Goal: Find specific page/section: Find specific page/section

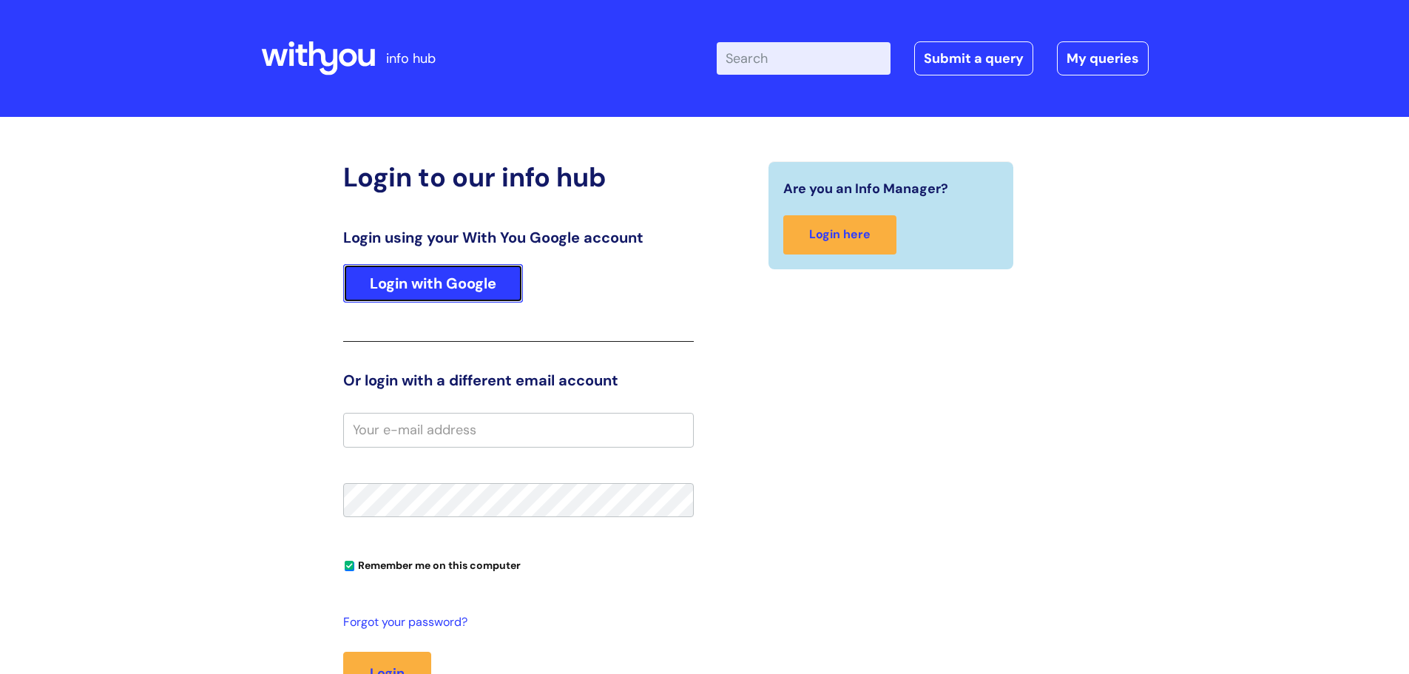
drag, startPoint x: 423, startPoint y: 277, endPoint x: 409, endPoint y: 290, distance: 18.9
click at [424, 277] on link "Login with Google" at bounding box center [433, 283] width 180 height 38
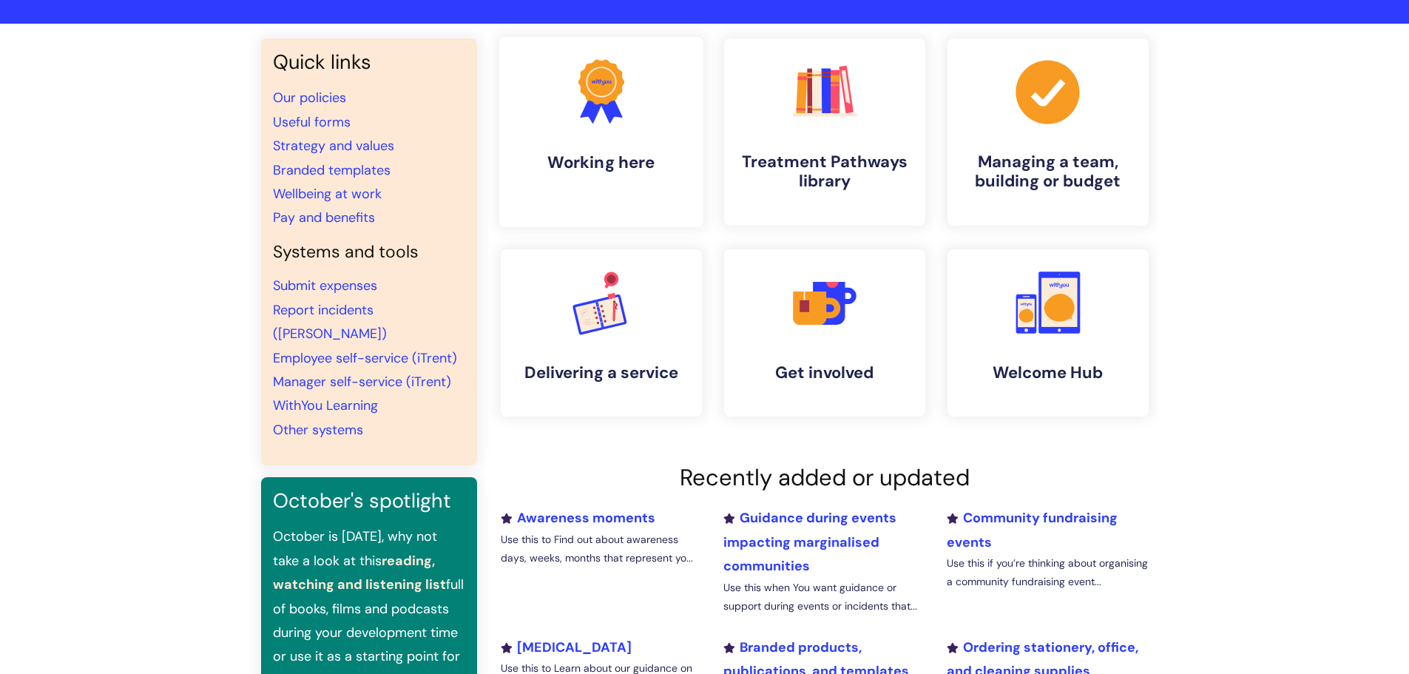
scroll to position [222, 0]
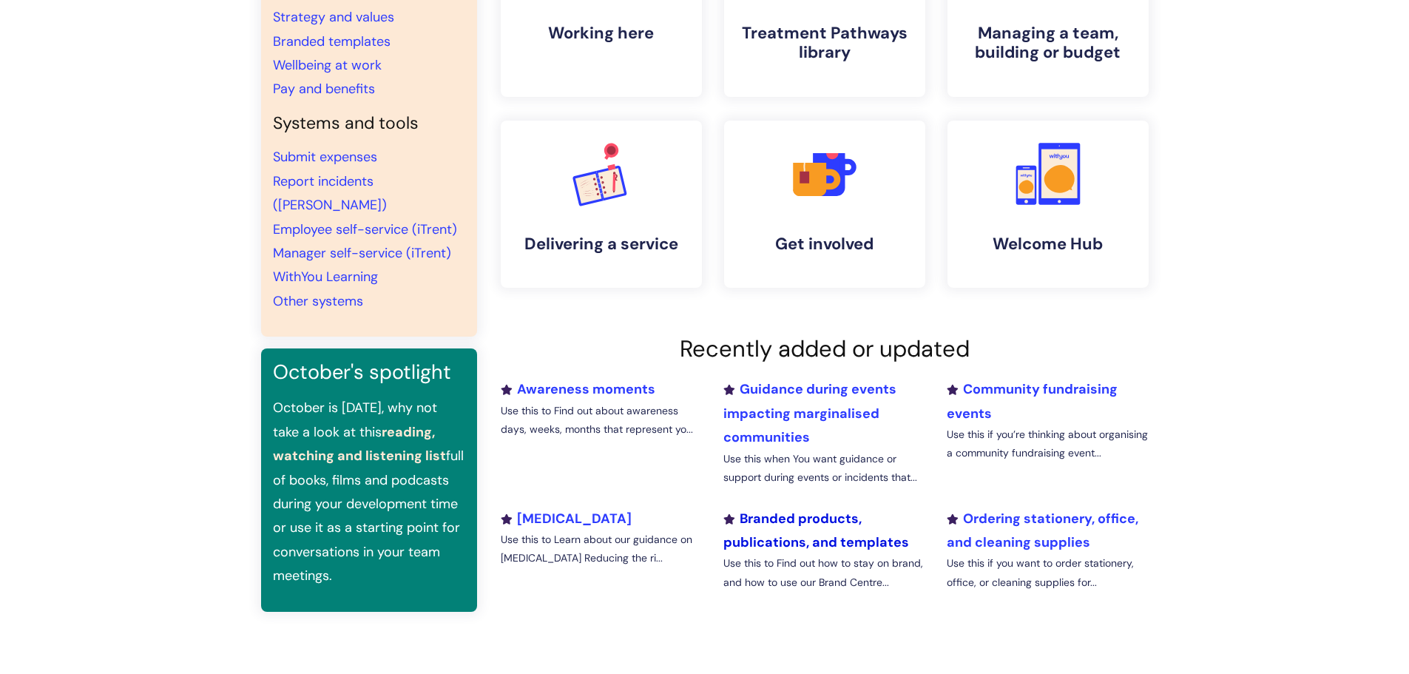
click at [763, 527] on link "Branded products, publications, and templates" at bounding box center [816, 530] width 186 height 41
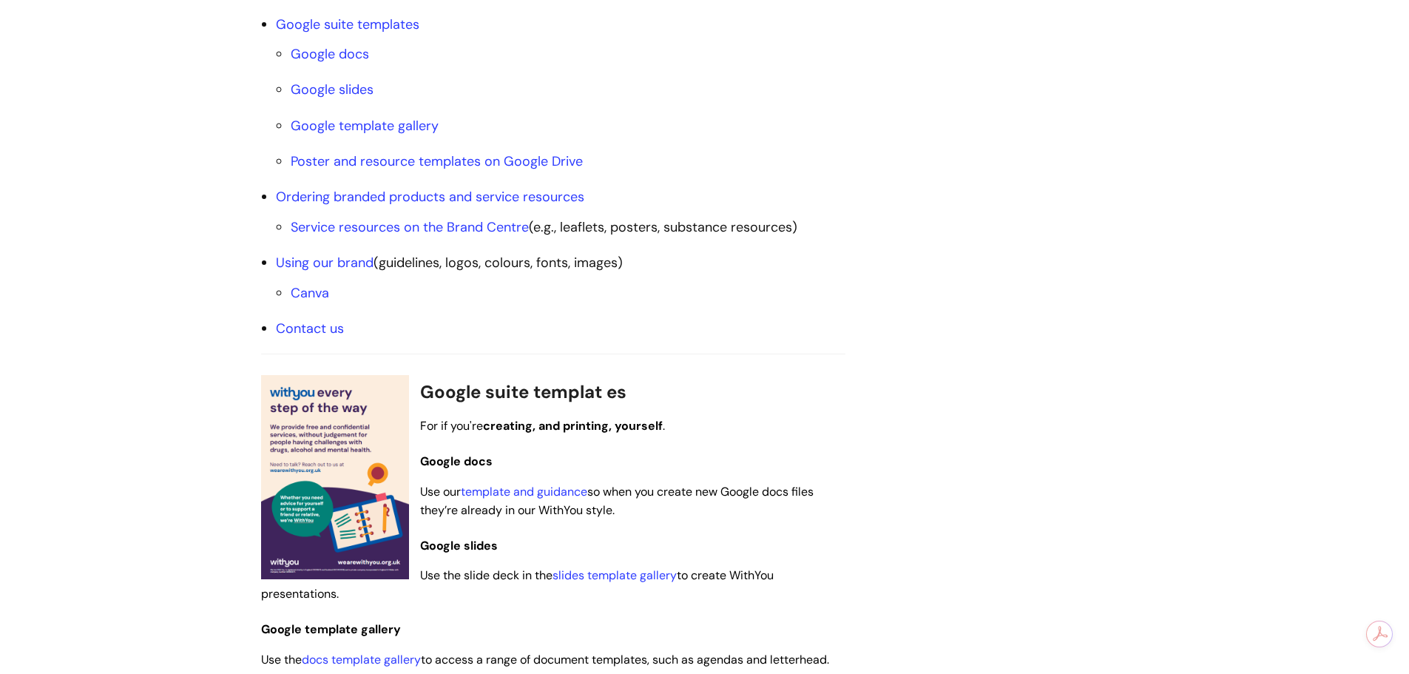
scroll to position [740, 0]
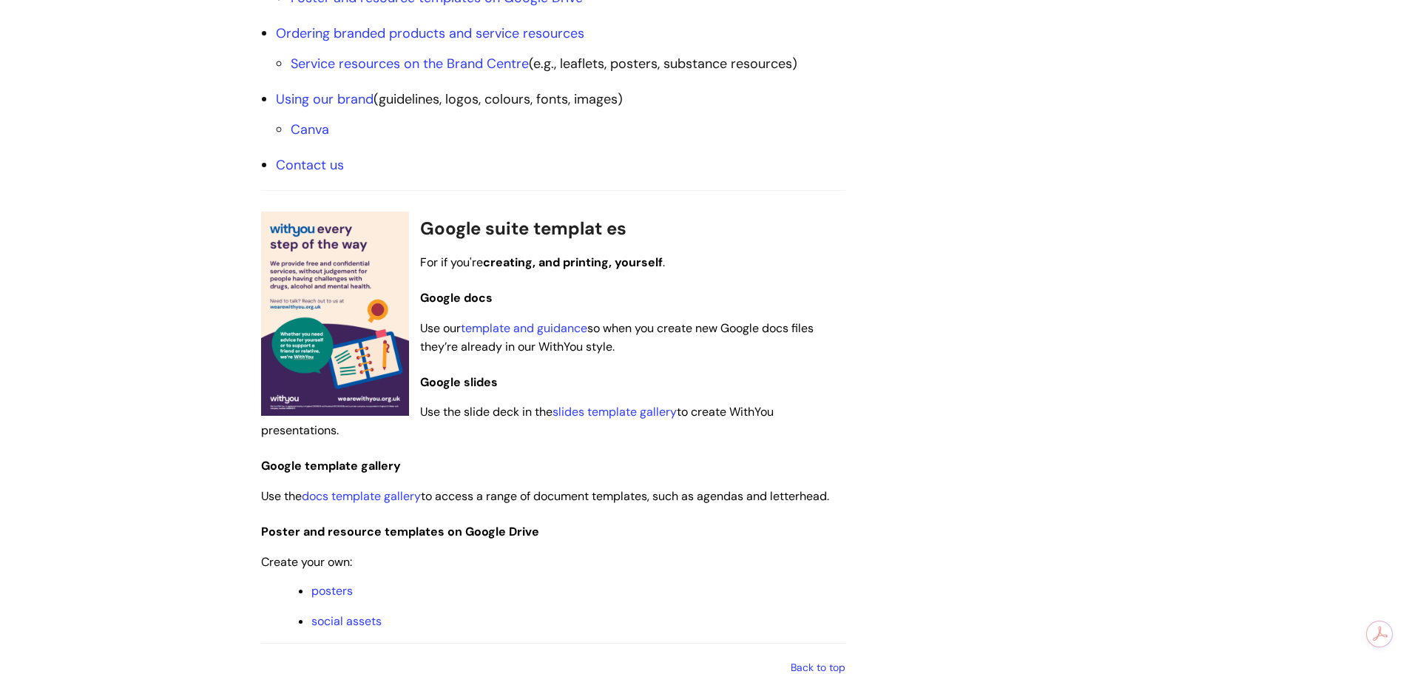
click at [607, 227] on span "Google suite templat es" at bounding box center [523, 228] width 206 height 23
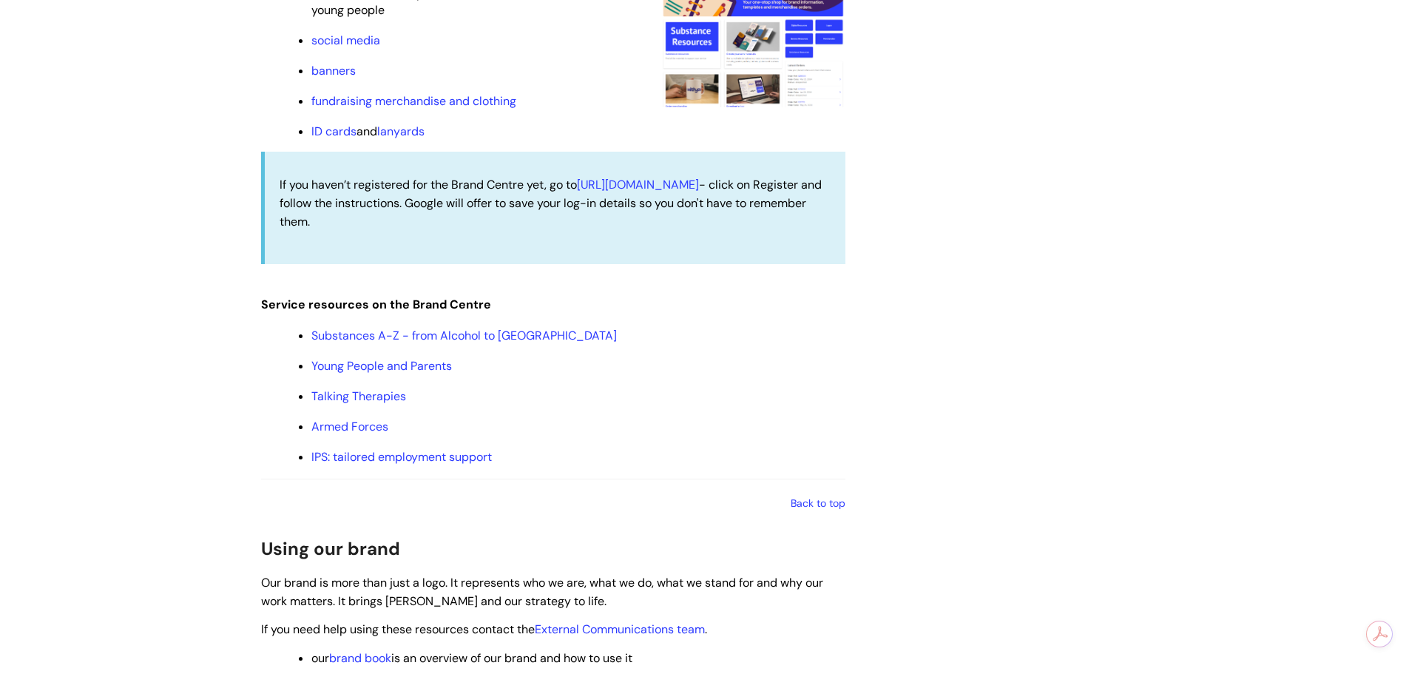
scroll to position [1553, 0]
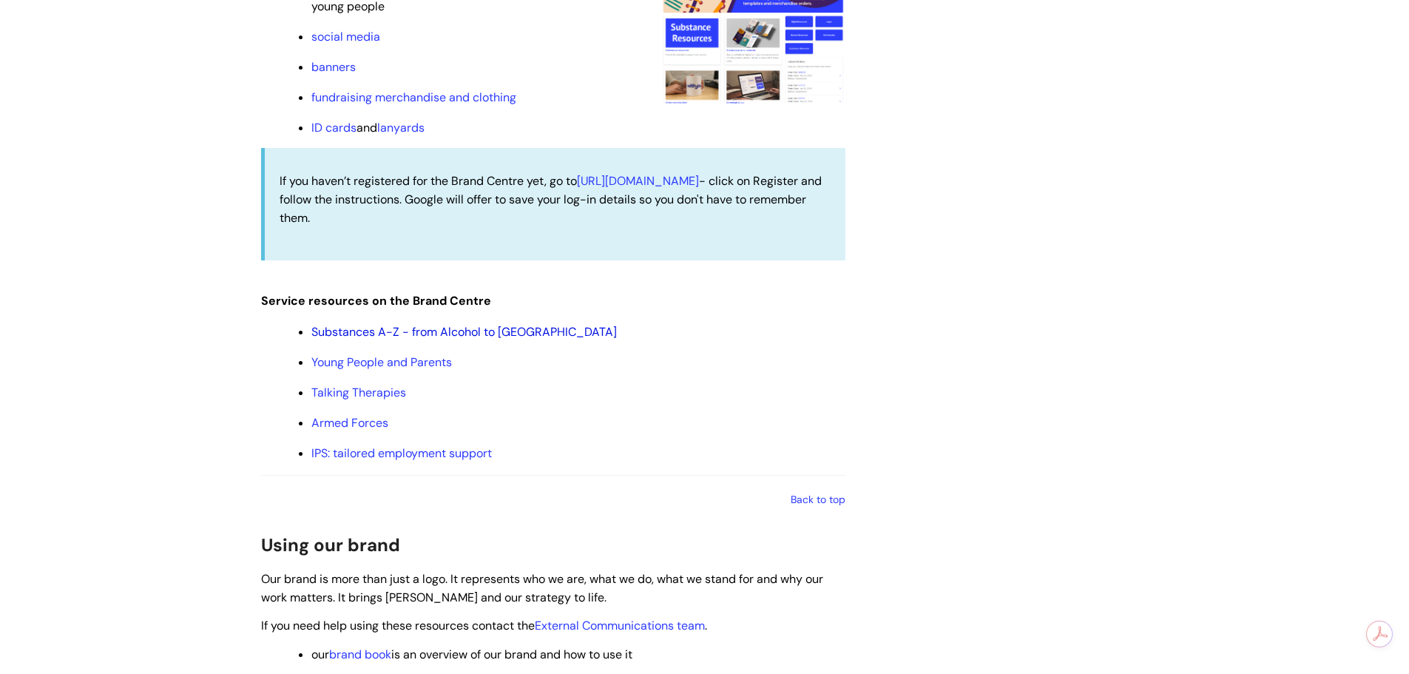
click at [342, 332] on link "Substances A-Z - from Alcohol to [GEOGRAPHIC_DATA]" at bounding box center [464, 332] width 306 height 16
